Goal: Task Accomplishment & Management: Use online tool/utility

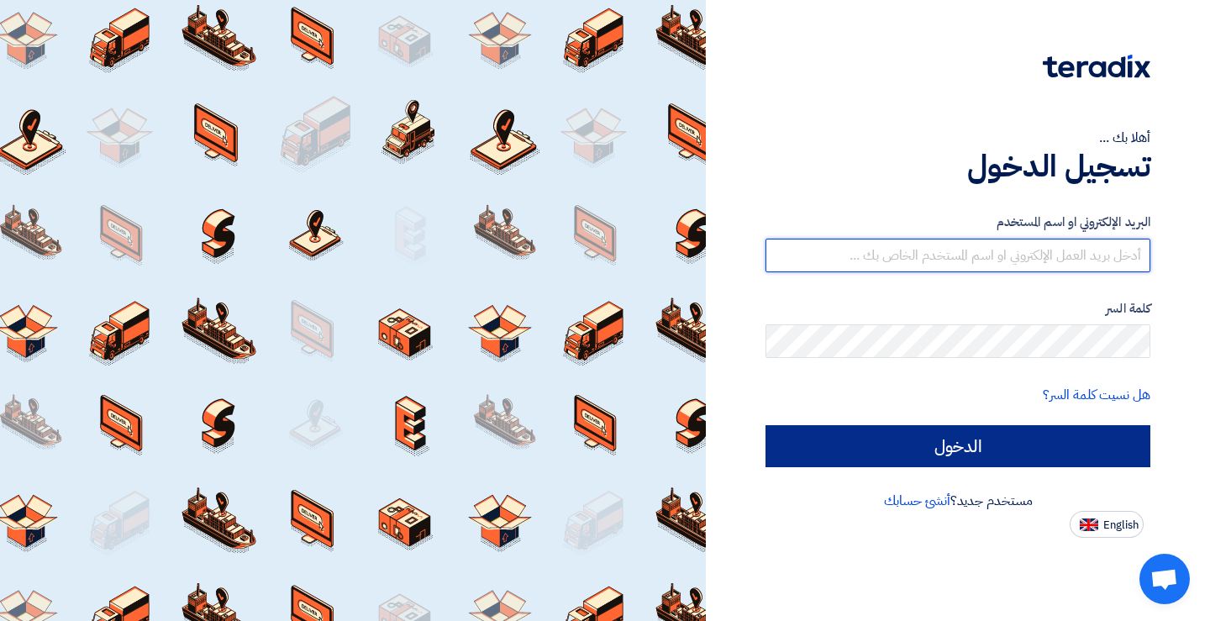
type input "[EMAIL_ADDRESS][DOMAIN_NAME]"
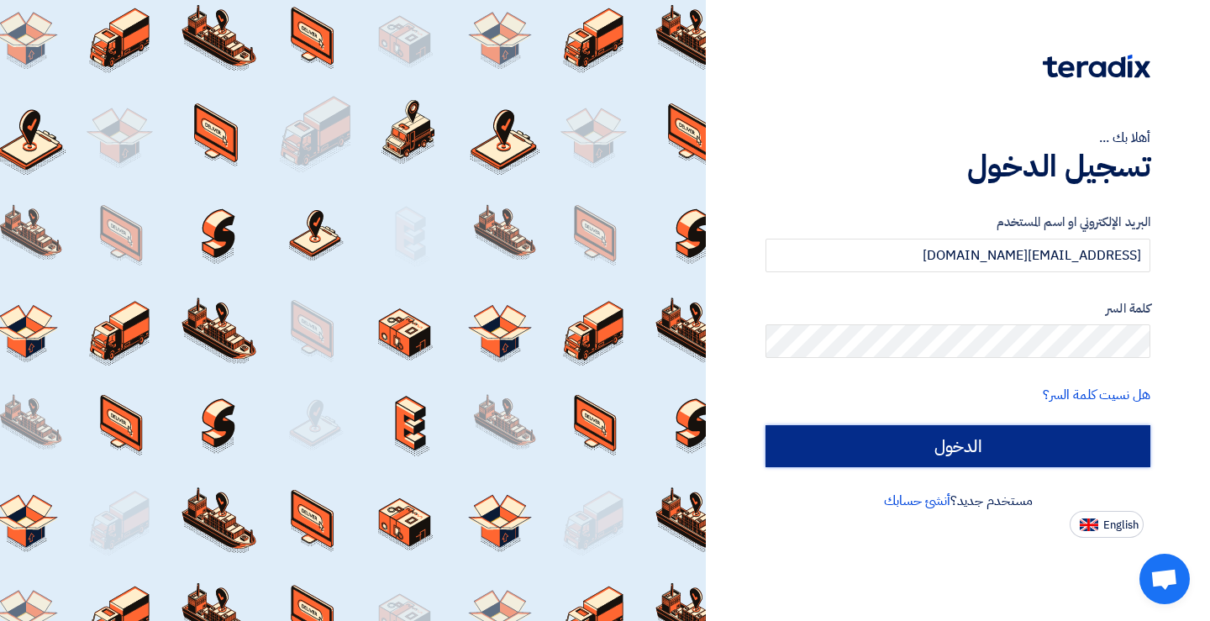
click at [979, 445] on input "الدخول" at bounding box center [958, 446] width 385 height 42
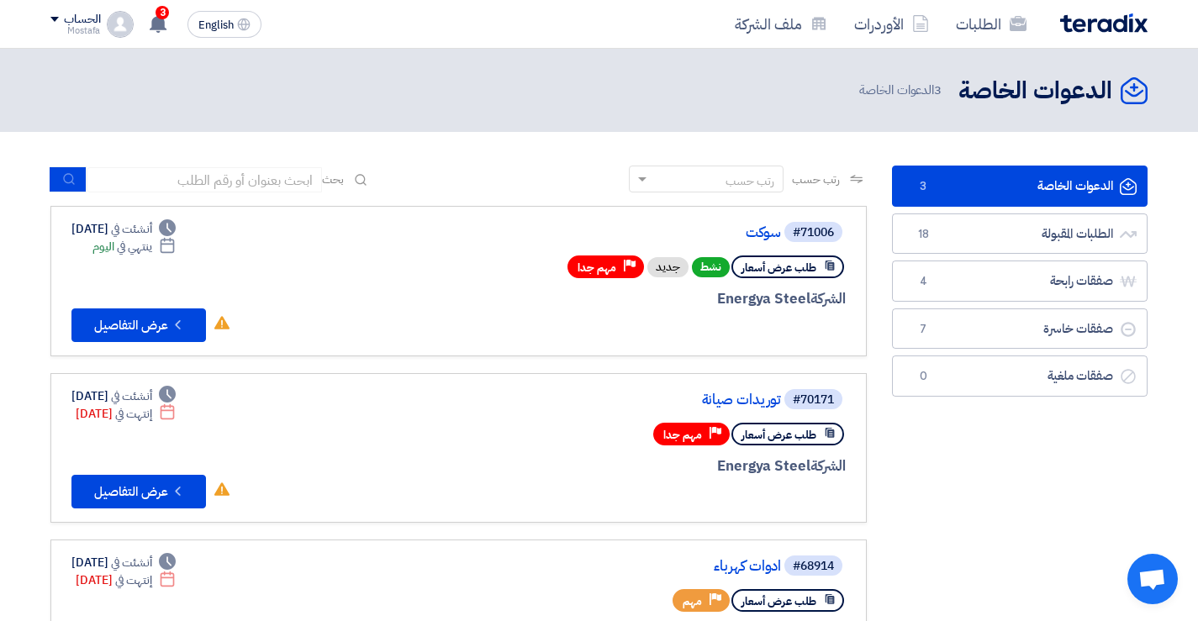
scroll to position [84, 0]
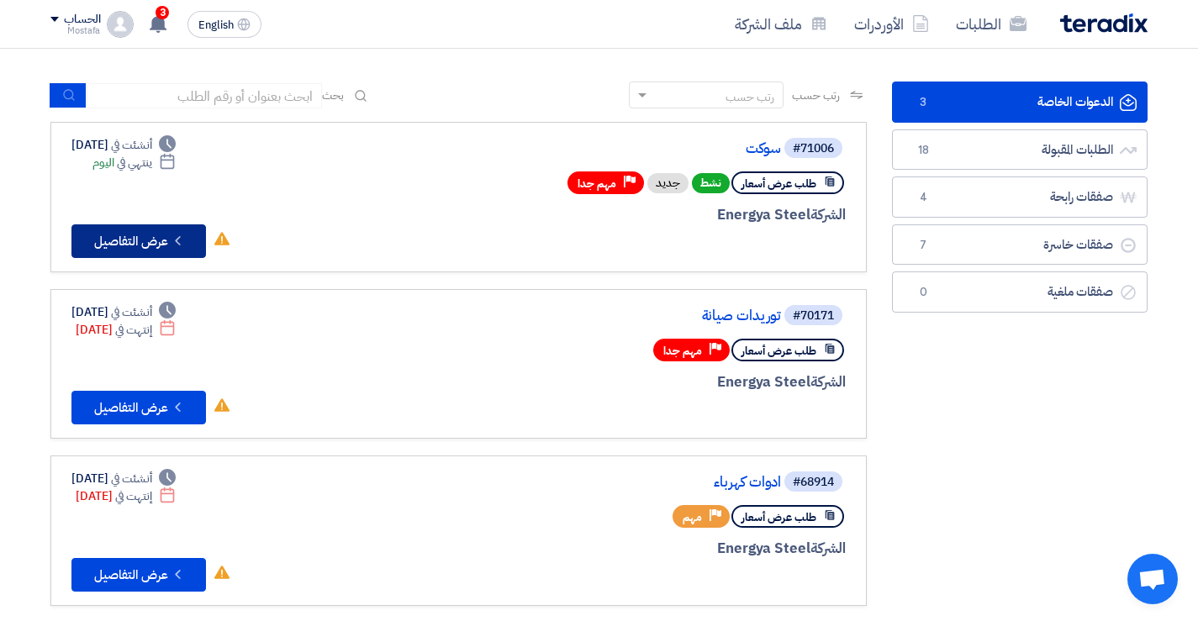
click at [176, 239] on icon "Check details" at bounding box center [178, 241] width 16 height 16
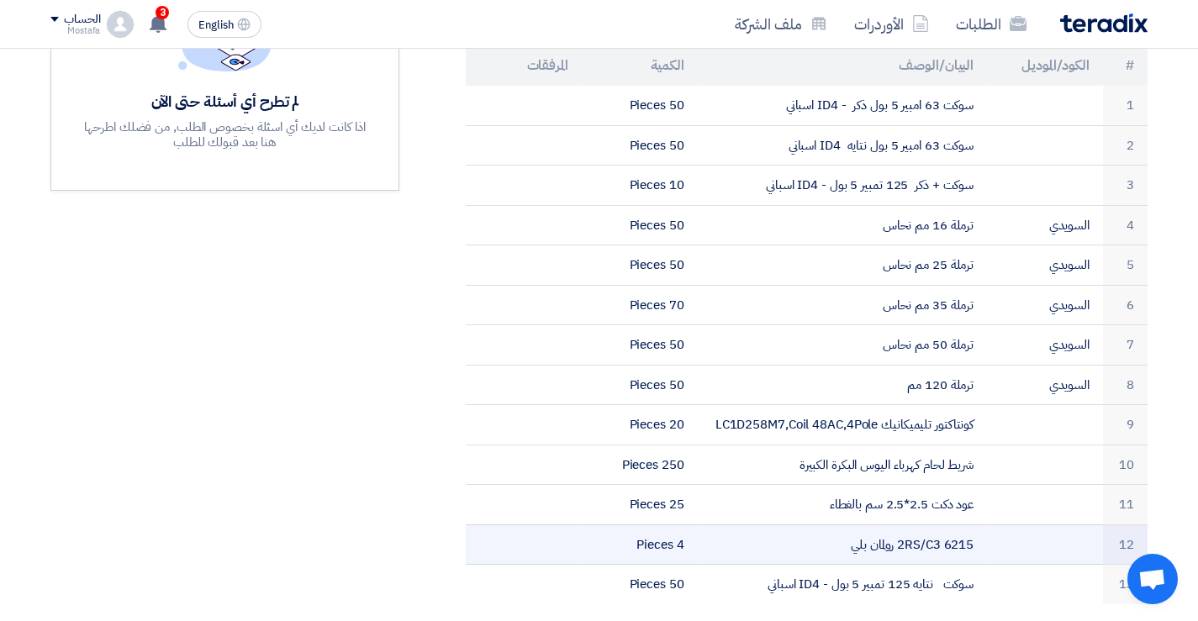
scroll to position [504, 0]
